Goal: Find specific page/section: Find specific page/section

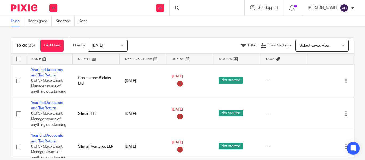
click at [173, 7] on div at bounding box center [207, 8] width 75 height 16
click at [180, 7] on input "Search" at bounding box center [204, 8] width 48 height 5
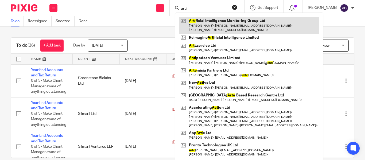
type input "arti"
click at [189, 30] on link at bounding box center [249, 25] width 140 height 17
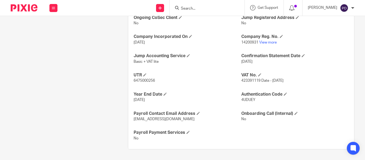
scroll to position [169, 0]
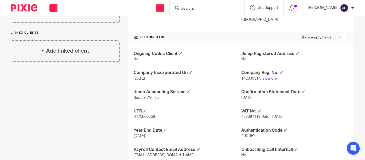
click at [268, 76] on p "14200931 View more" at bounding box center [294, 78] width 107 height 5
click at [268, 79] on link "View more" at bounding box center [268, 79] width 18 height 4
